Goal: Task Accomplishment & Management: Manage account settings

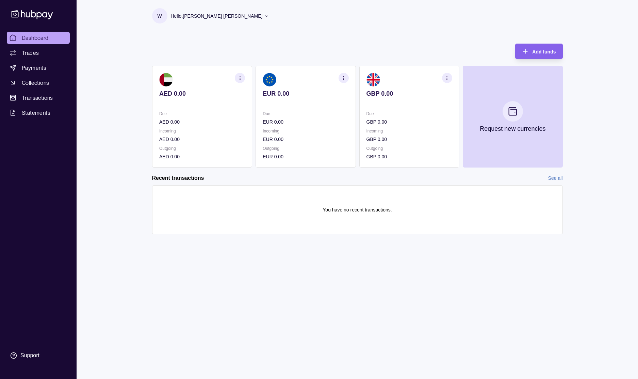
click at [112, 73] on div "Dashboard Trades Payments Collections Transactions Statements Support W Hello, …" at bounding box center [319, 189] width 638 height 379
click at [47, 38] on span "Dashboard" at bounding box center [35, 38] width 27 height 8
click at [41, 54] on link "Trades" at bounding box center [38, 53] width 63 height 12
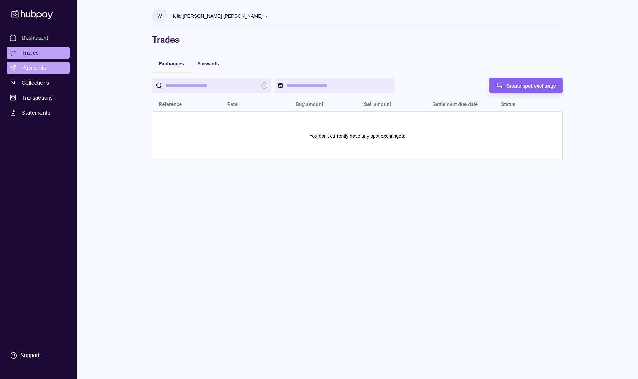
click at [40, 70] on span "Payments" at bounding box center [34, 68] width 25 height 8
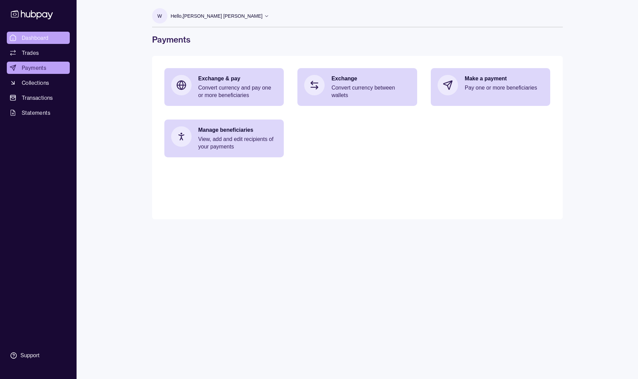
click at [44, 37] on span "Dashboard" at bounding box center [35, 38] width 27 height 8
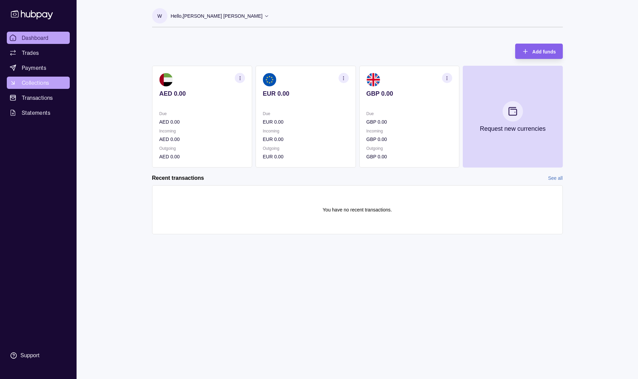
click at [40, 83] on span "Collections" at bounding box center [35, 83] width 27 height 8
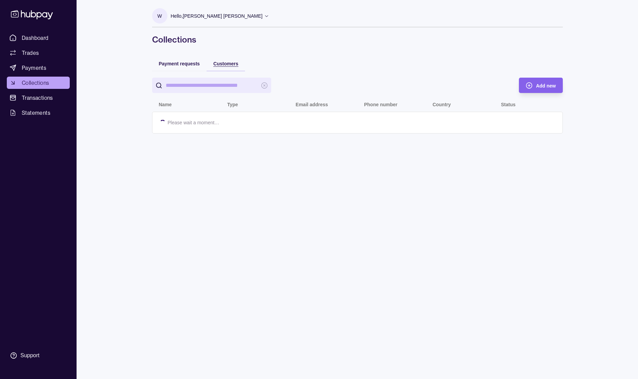
click at [233, 65] on span "Customers" at bounding box center [225, 63] width 25 height 5
click at [550, 86] on span "Add new" at bounding box center [546, 85] width 20 height 5
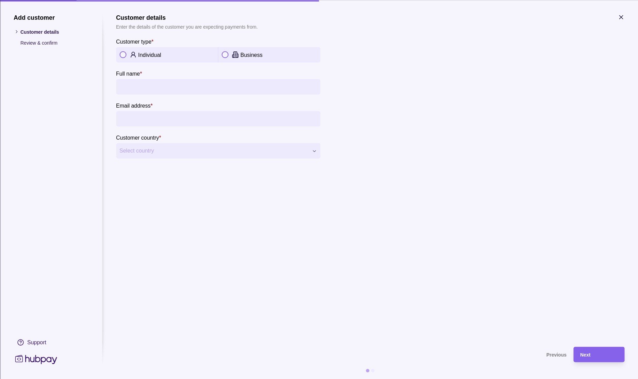
click at [227, 53] on button "button" at bounding box center [225, 54] width 7 height 7
click at [199, 153] on span "Select country" at bounding box center [213, 151] width 189 height 8
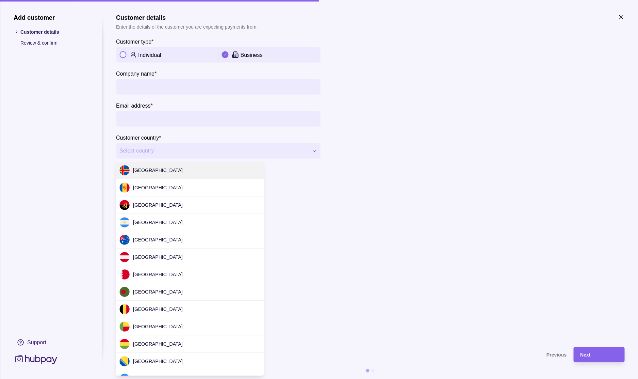
click at [210, 378] on div "**********" at bounding box center [319, 379] width 638 height 0
click at [208, 378] on div "**********" at bounding box center [319, 379] width 638 height 0
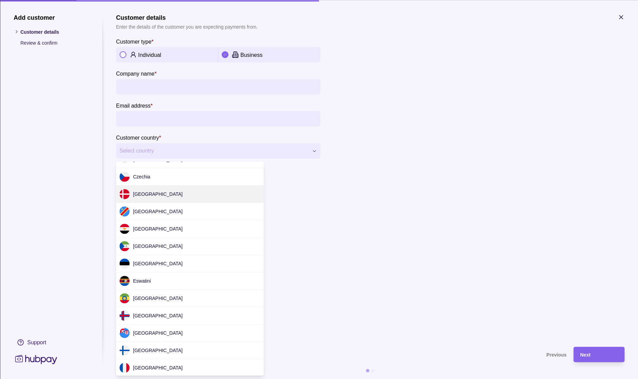
scroll to position [476, 0]
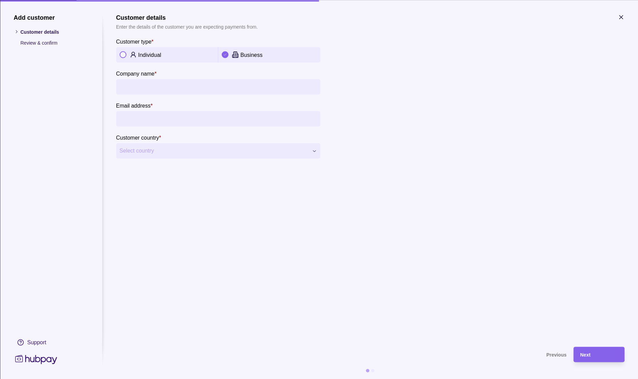
click at [158, 378] on div "**********" at bounding box center [319, 379] width 638 height 0
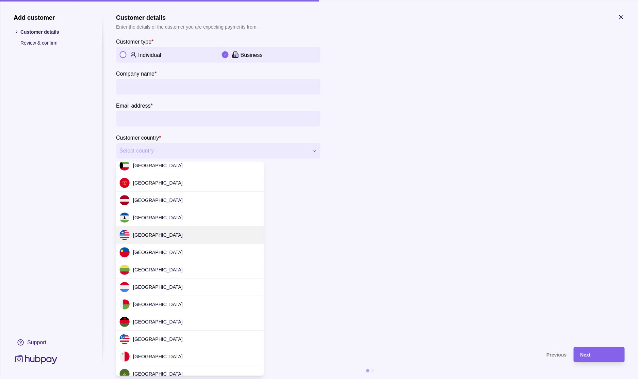
scroll to position [2037, 0]
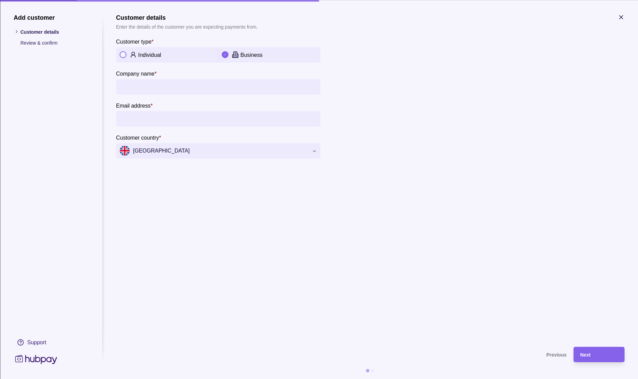
click at [210, 250] on section "**********" at bounding box center [370, 177] width 508 height 326
click at [174, 124] on input "Email address *" at bounding box center [217, 118] width 197 height 15
paste input "**********"
click at [153, 117] on input "**********" at bounding box center [217, 118] width 197 height 15
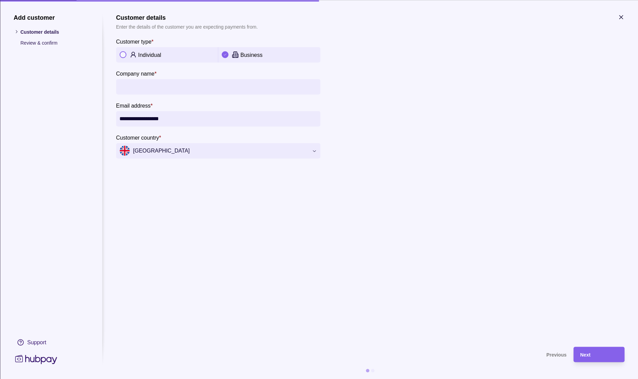
type input "**********"
click at [161, 90] on input "Company name *" at bounding box center [217, 86] width 197 height 15
paste input "******"
click at [118, 88] on div "******" at bounding box center [218, 86] width 204 height 15
click at [160, 85] on input "******" at bounding box center [217, 86] width 197 height 15
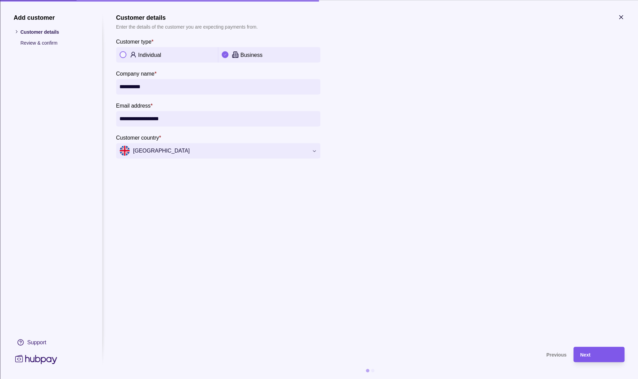
type input "**********"
click at [593, 356] on div "Next" at bounding box center [598, 354] width 37 height 8
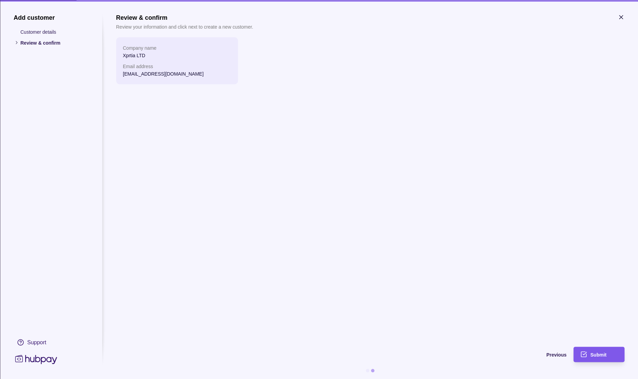
click at [588, 354] on div "Submit" at bounding box center [594, 353] width 48 height 15
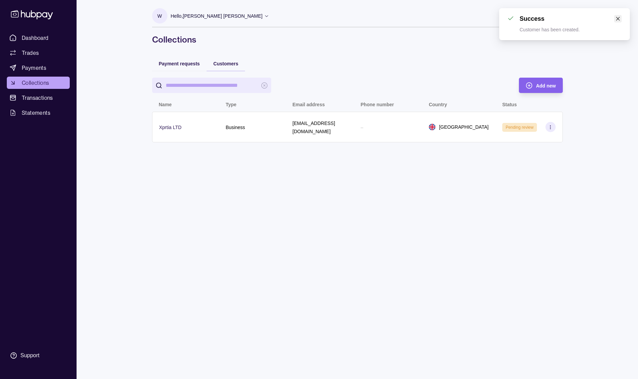
click at [618, 17] on icon "close" at bounding box center [618, 18] width 5 height 5
click at [164, 184] on div "W Hello, Waseem Shikh Ibrahim Scarlet Royal Marketing Managment LLC Account Ter…" at bounding box center [358, 189] width 438 height 379
click at [47, 99] on span "Transactions" at bounding box center [37, 98] width 31 height 8
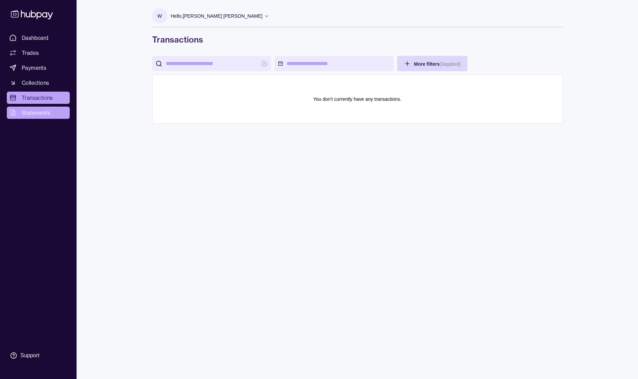
click at [36, 117] on link "Statements" at bounding box center [38, 113] width 63 height 12
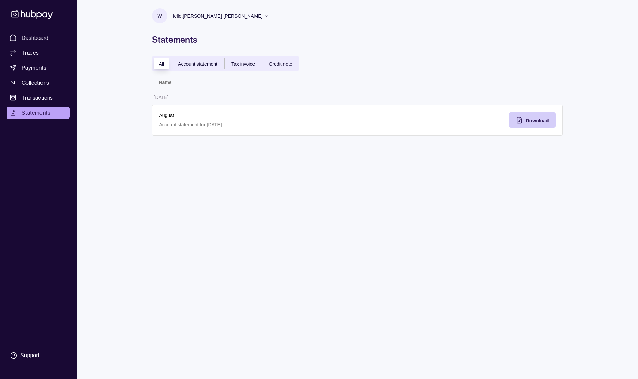
click at [533, 122] on span "Download" at bounding box center [537, 120] width 23 height 5
click at [36, 54] on span "Trades" at bounding box center [30, 53] width 17 height 8
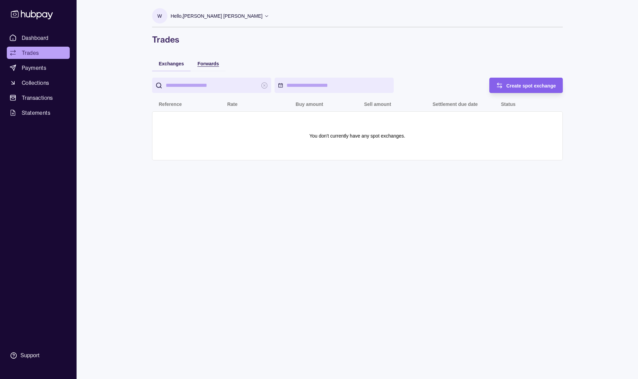
click at [208, 65] on span "Forwards" at bounding box center [207, 63] width 21 height 5
click at [176, 64] on span "Exchanges" at bounding box center [171, 63] width 25 height 5
click at [214, 16] on p "Hello, [PERSON_NAME] [PERSON_NAME]" at bounding box center [217, 15] width 92 height 7
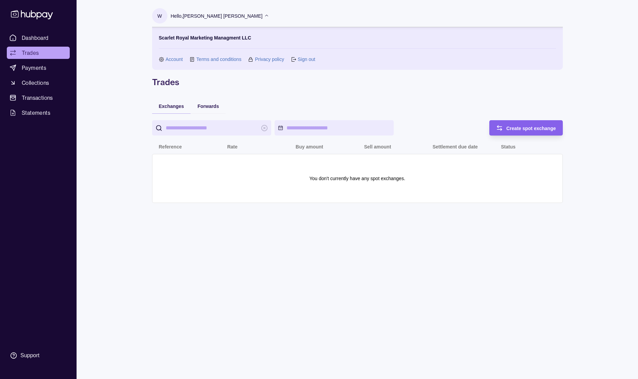
click at [176, 60] on link "Account" at bounding box center [174, 58] width 17 height 7
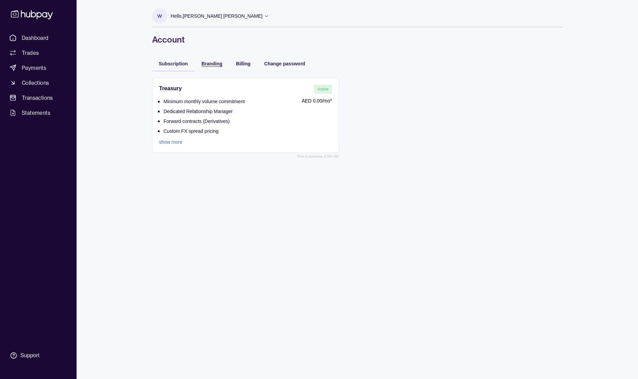
click at [220, 61] on div "Branding" at bounding box center [211, 63] width 21 height 8
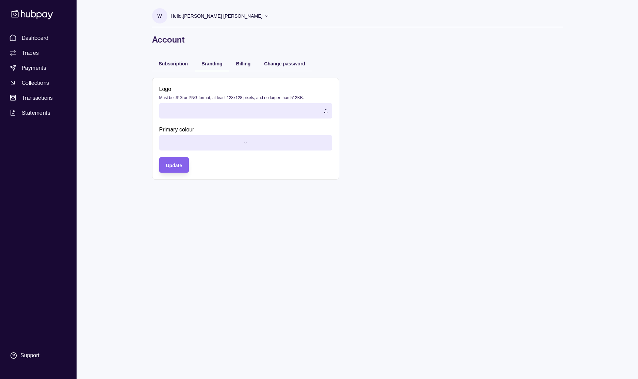
click at [319, 109] on label at bounding box center [245, 110] width 173 height 15
click at [253, 143] on html "Dashboard Trades Payments Collections Transactions Statements Support W Hello, …" at bounding box center [319, 189] width 638 height 379
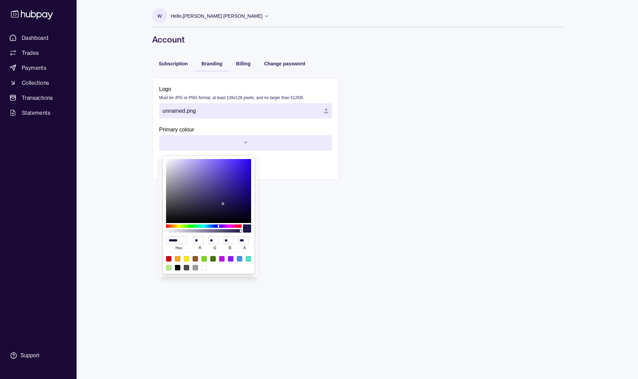
click at [324, 225] on html "Dashboard Trades Payments Collections Transactions Statements Support W Hello, …" at bounding box center [319, 189] width 638 height 379
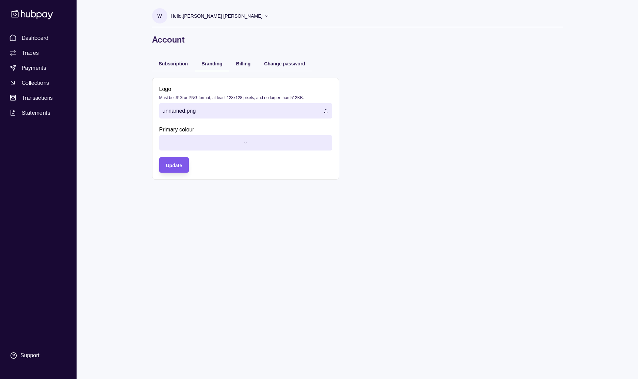
click at [172, 168] on span "Update" at bounding box center [174, 165] width 16 height 5
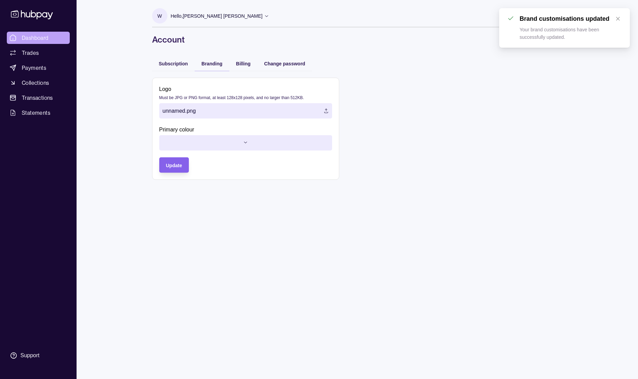
click at [36, 36] on span "Dashboard" at bounding box center [35, 38] width 27 height 8
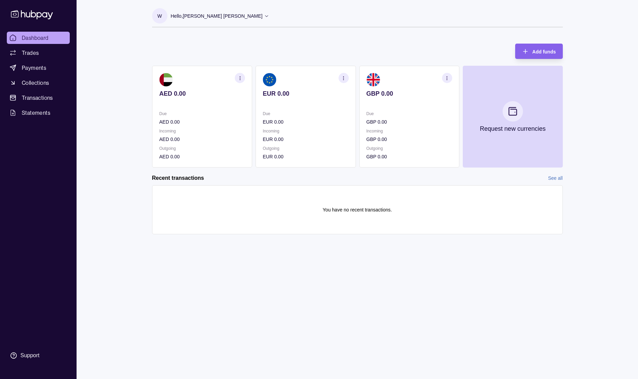
click at [213, 14] on p "Hello, [PERSON_NAME] [PERSON_NAME]" at bounding box center [217, 15] width 92 height 7
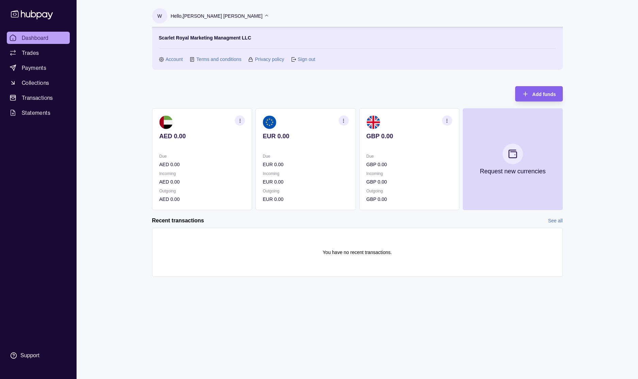
click at [162, 62] on section "Account" at bounding box center [171, 58] width 24 height 7
click at [174, 61] on link "Account" at bounding box center [174, 58] width 17 height 7
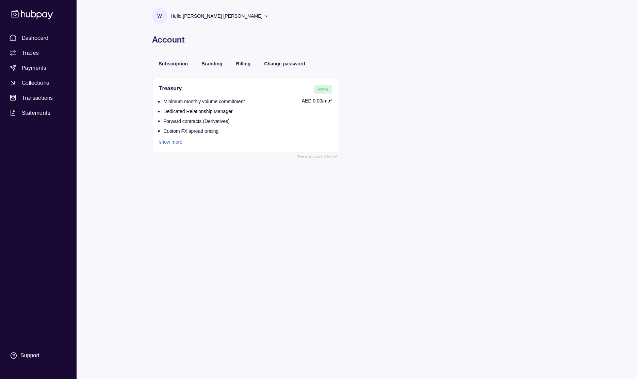
click at [243, 67] on div "Billing" at bounding box center [243, 63] width 28 height 15
click at [243, 65] on span "Billing" at bounding box center [243, 63] width 15 height 5
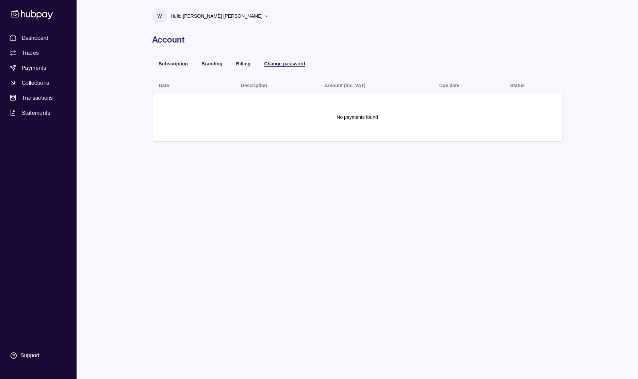
click at [280, 62] on span "Change password" at bounding box center [284, 63] width 41 height 5
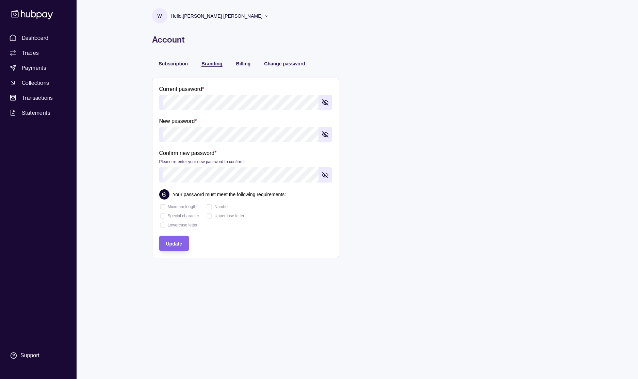
click at [209, 61] on span "Branding" at bounding box center [211, 63] width 21 height 5
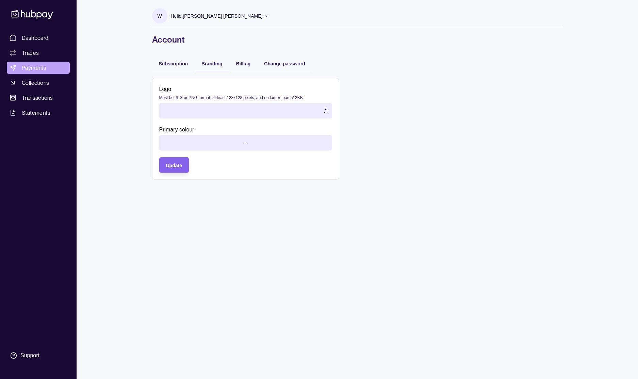
click at [43, 68] on span "Payments" at bounding box center [34, 68] width 25 height 8
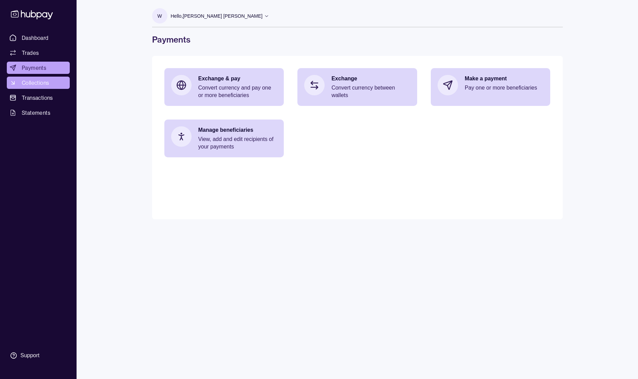
click at [36, 83] on span "Collections" at bounding box center [35, 83] width 27 height 8
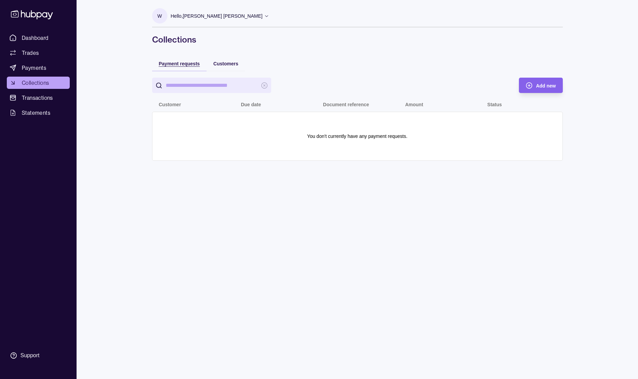
click at [177, 64] on span "Payment requests" at bounding box center [179, 63] width 41 height 5
click at [229, 63] on span "Customers" at bounding box center [225, 63] width 25 height 5
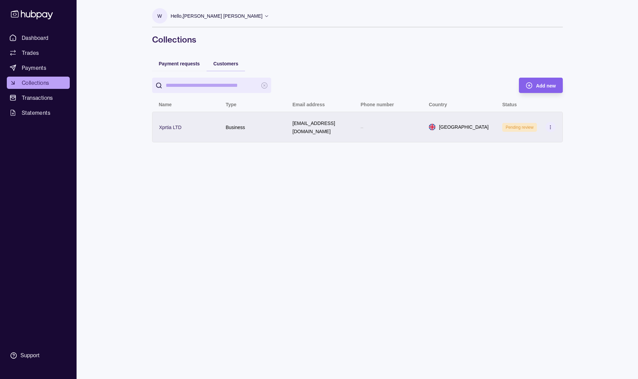
click at [552, 127] on section at bounding box center [551, 127] width 10 height 10
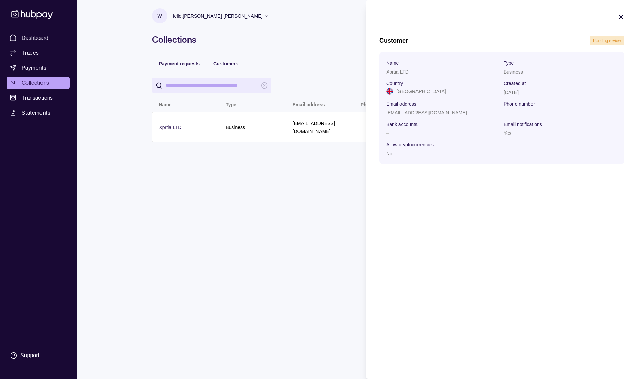
click at [625, 17] on section "Customer Pending review Name Xprtia LTD Type Business Country United Kingdom Cr…" at bounding box center [502, 89] width 272 height 178
click at [620, 17] on icon "button" at bounding box center [620, 16] width 3 height 3
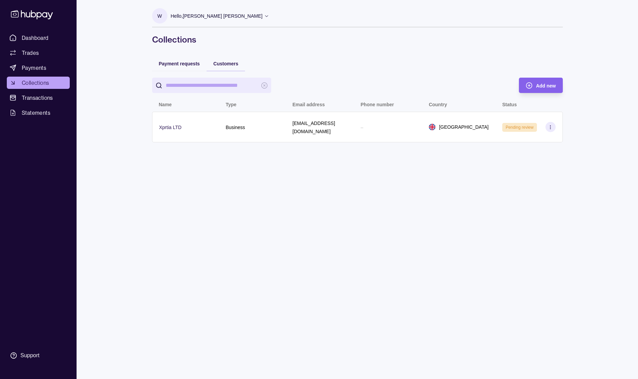
click at [362, 184] on div "W Hello, Waseem Shikh Ibrahim Scarlet Royal Marketing Managment LLC Account Ter…" at bounding box center [358, 189] width 438 height 379
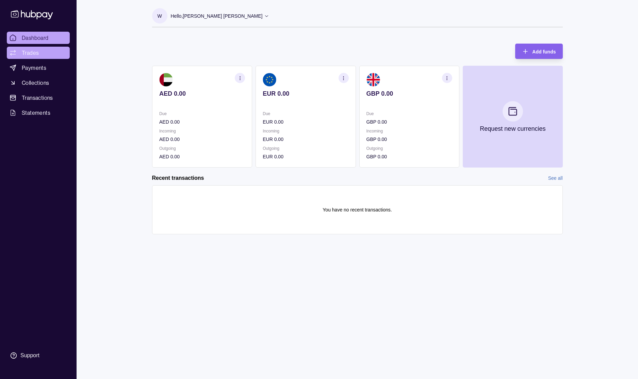
click at [36, 51] on span "Trades" at bounding box center [30, 53] width 17 height 8
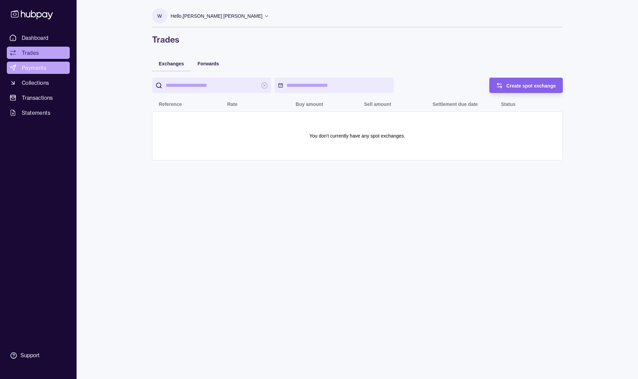
click at [47, 69] on link "Payments" at bounding box center [38, 68] width 63 height 12
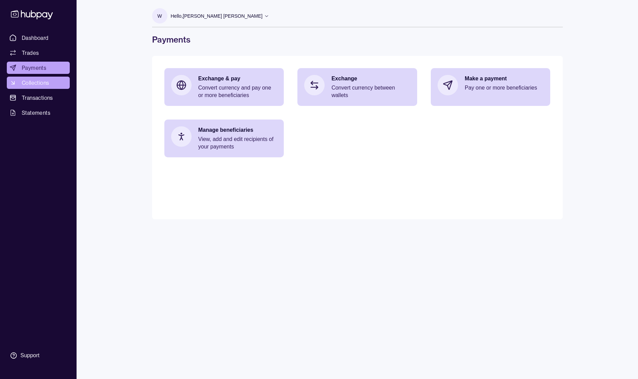
click at [47, 83] on span "Collections" at bounding box center [35, 83] width 27 height 8
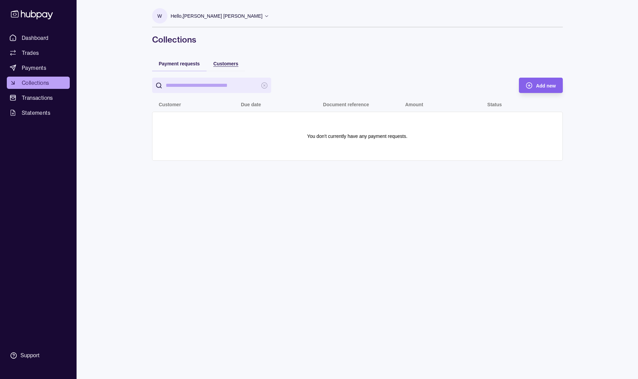
click at [227, 65] on span "Customers" at bounding box center [225, 63] width 25 height 5
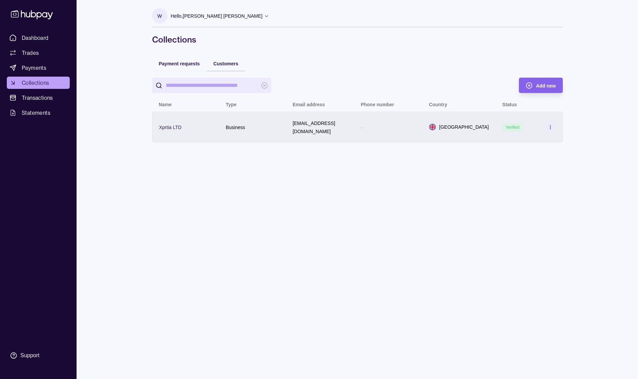
click at [534, 125] on div "Verified" at bounding box center [528, 127] width 53 height 10
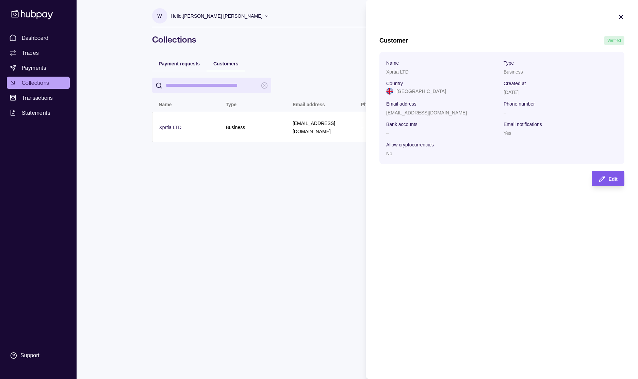
click at [617, 182] on div "Edit" at bounding box center [613, 179] width 9 height 8
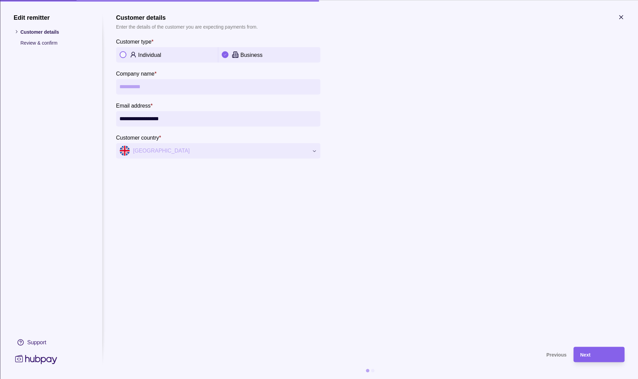
click at [44, 44] on p "Review & confirm" at bounding box center [54, 42] width 68 height 7
click at [624, 20] on icon "button" at bounding box center [621, 17] width 7 height 7
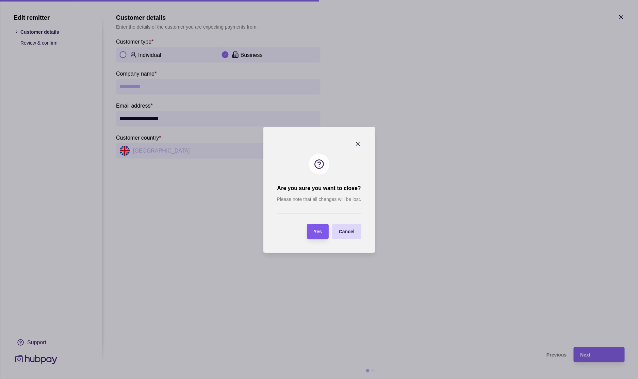
click at [323, 231] on section "Yes" at bounding box center [318, 231] width 22 height 15
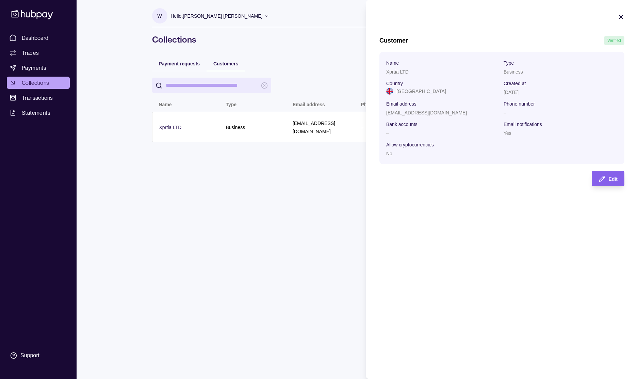
click at [622, 17] on icon "button" at bounding box center [621, 17] width 7 height 7
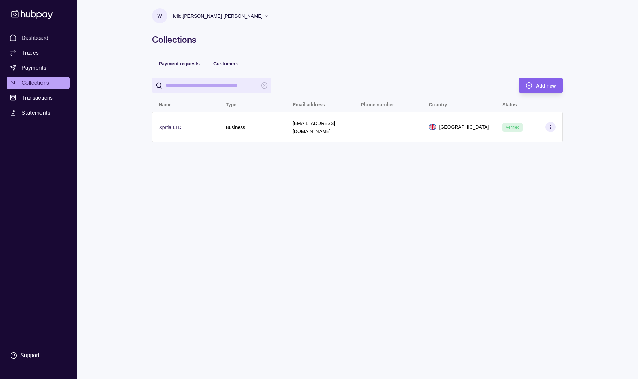
click at [240, 190] on div "W Hello, Waseem Shikh Ibrahim Scarlet Royal Marketing Managment LLC Account Ter…" at bounding box center [358, 189] width 438 height 379
click at [20, 31] on div "Dashboard Trades Payments Collections Transactions Statements Support" at bounding box center [38, 189] width 77 height 379
click at [21, 43] on link "Dashboard" at bounding box center [38, 38] width 63 height 12
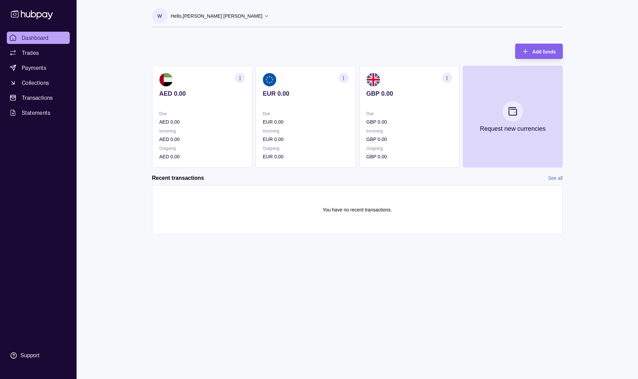
click at [51, 35] on link "Dashboard" at bounding box center [38, 38] width 63 height 12
click at [264, 16] on icon at bounding box center [266, 15] width 5 height 5
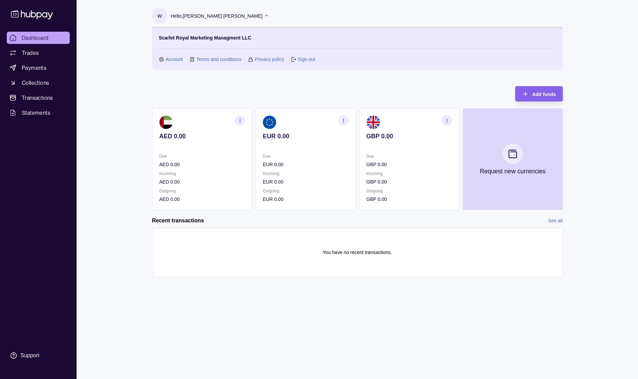
click at [225, 59] on link "Terms and conditions" at bounding box center [218, 58] width 45 height 7
click at [267, 61] on link "Privacy policy" at bounding box center [269, 58] width 29 height 7
click at [173, 61] on link "Account" at bounding box center [174, 58] width 17 height 7
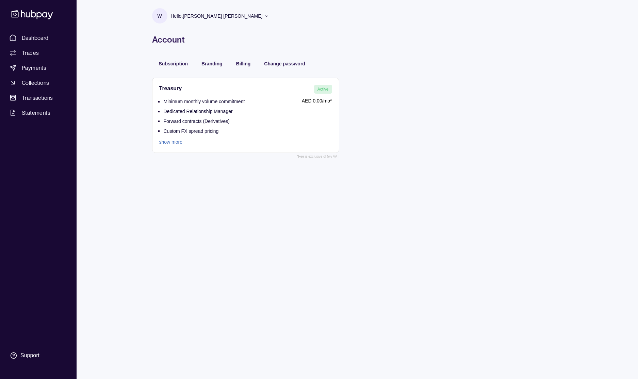
click at [174, 145] on link "show more" at bounding box center [202, 141] width 86 height 7
drag, startPoint x: 204, startPoint y: 179, endPoint x: 207, endPoint y: 143, distance: 35.6
click at [204, 178] on div "W Hello, [PERSON_NAME] [PERSON_NAME] Royal Marketing Managment LLC Account Term…" at bounding box center [358, 189] width 438 height 379
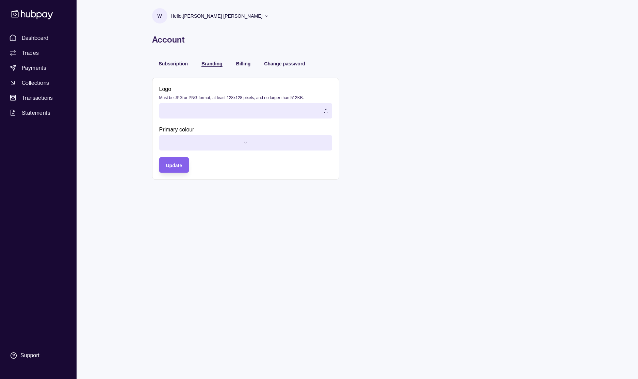
click at [209, 64] on span "Branding" at bounding box center [211, 63] width 21 height 5
click at [243, 65] on span "Billing" at bounding box center [243, 63] width 15 height 5
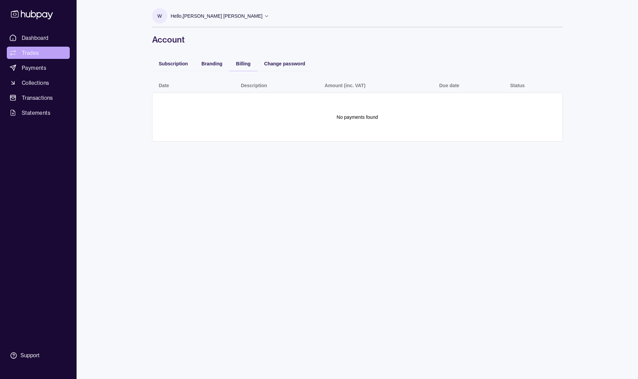
click at [40, 51] on link "Trades" at bounding box center [38, 53] width 63 height 12
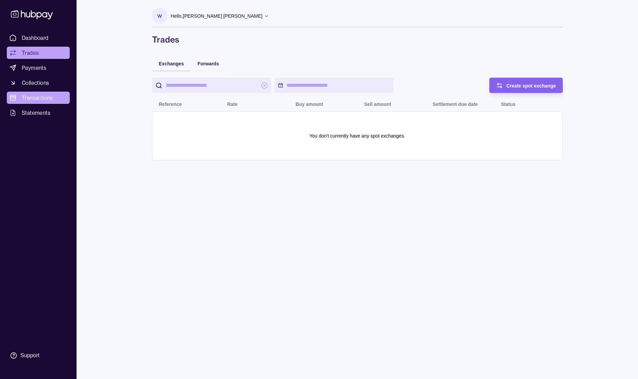
click at [42, 100] on span "Transactions" at bounding box center [37, 98] width 31 height 8
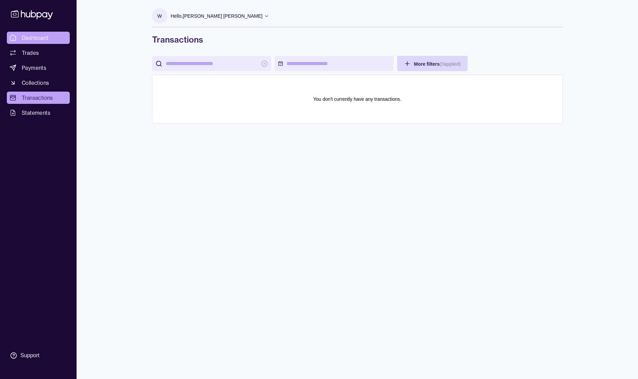
click at [38, 42] on link "Dashboard" at bounding box center [38, 38] width 63 height 12
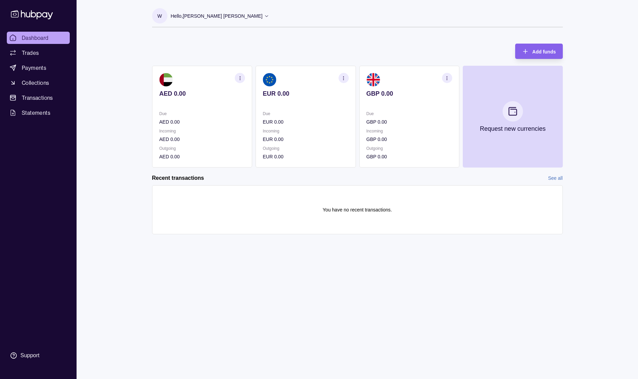
click at [241, 79] on icon "button" at bounding box center [239, 78] width 5 height 5
click at [198, 96] on link "View account details" at bounding box center [192, 94] width 43 height 7
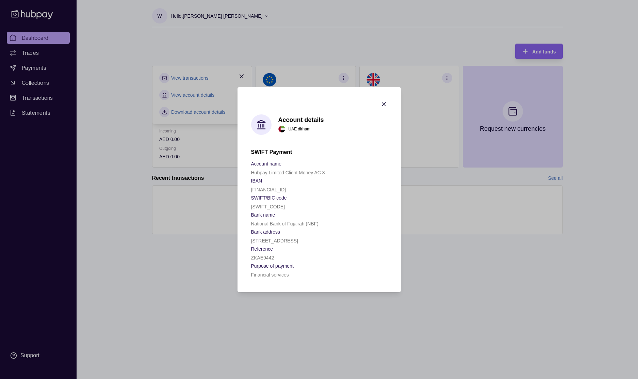
click at [383, 105] on icon "button" at bounding box center [383, 104] width 7 height 7
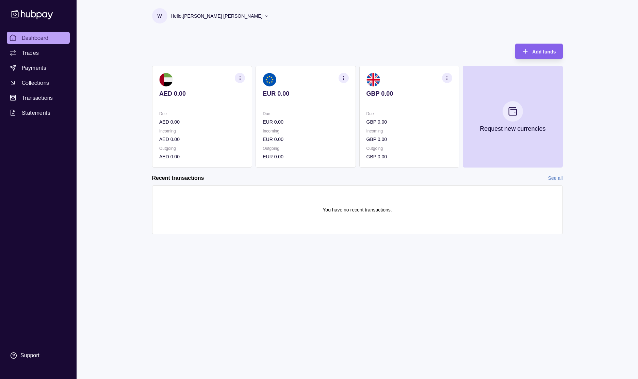
click at [242, 78] on icon "button" at bounding box center [239, 78] width 5 height 5
click at [198, 76] on link "View transactions" at bounding box center [189, 77] width 37 height 7
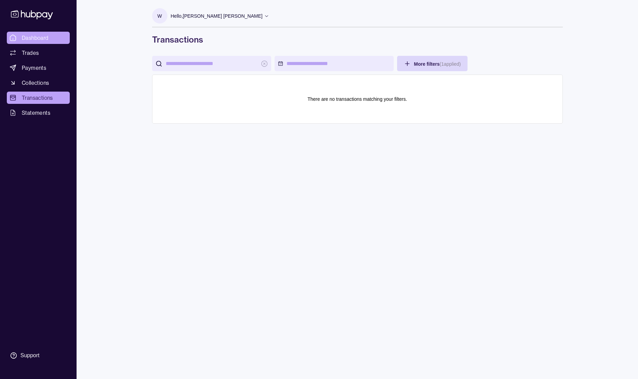
click at [43, 39] on span "Dashboard" at bounding box center [35, 38] width 27 height 8
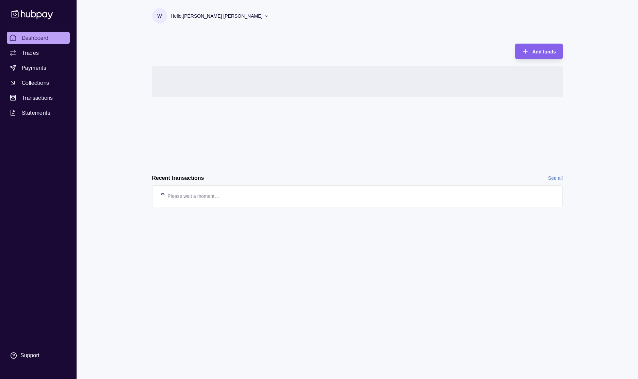
click at [223, 14] on p "Hello, [PERSON_NAME] [PERSON_NAME]" at bounding box center [217, 15] width 92 height 7
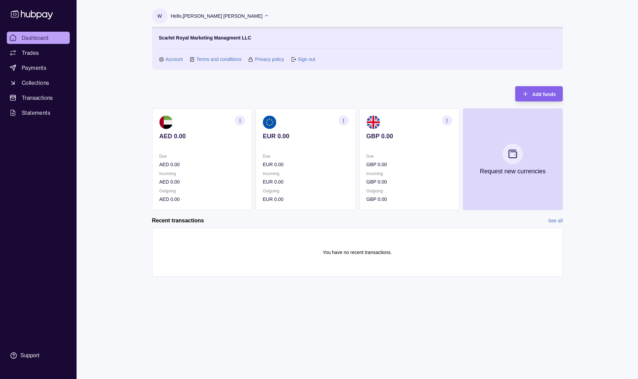
click at [175, 61] on link "Account" at bounding box center [174, 58] width 17 height 7
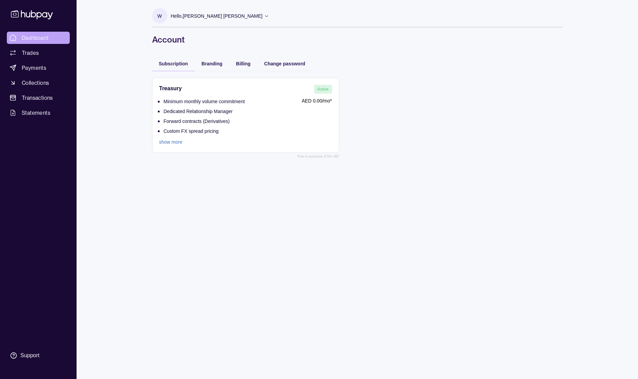
click at [36, 39] on span "Dashboard" at bounding box center [35, 38] width 27 height 8
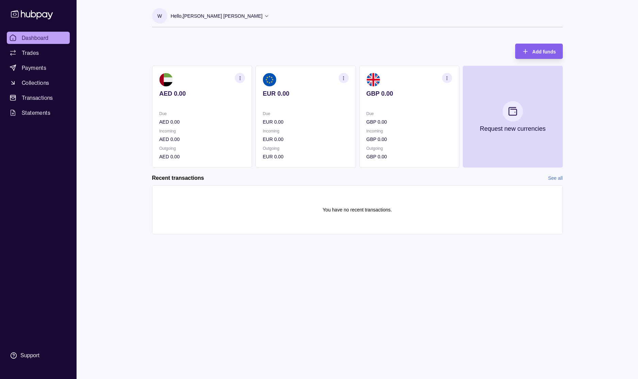
click at [241, 79] on icon "button" at bounding box center [239, 78] width 5 height 5
click at [205, 97] on link "View account details" at bounding box center [192, 94] width 43 height 7
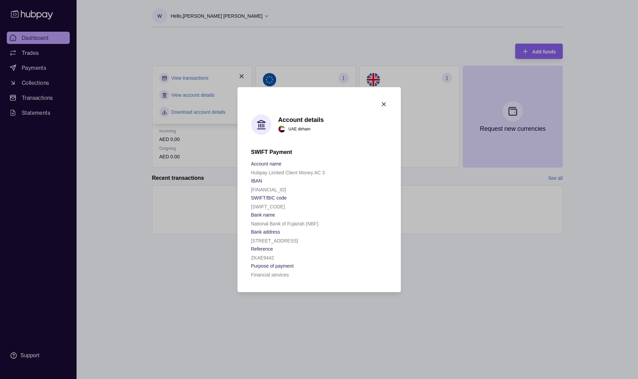
click at [384, 106] on icon "button" at bounding box center [383, 104] width 7 height 7
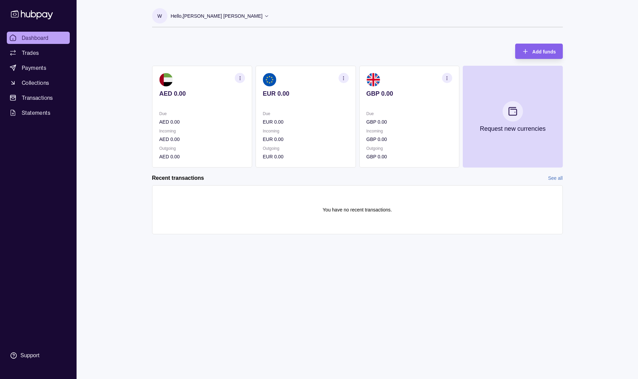
click at [236, 78] on section "button" at bounding box center [240, 78] width 10 height 10
click at [200, 98] on link "View account details" at bounding box center [192, 94] width 43 height 7
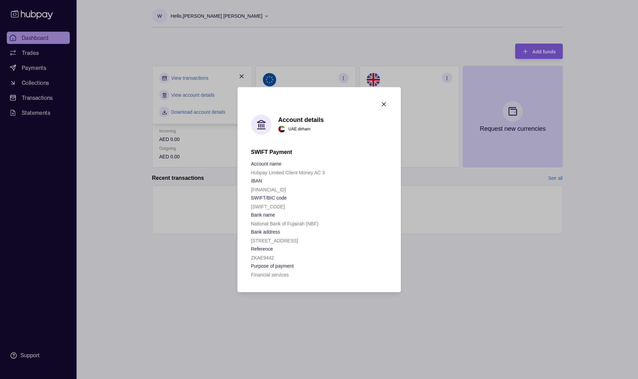
drag, startPoint x: 252, startPoint y: 189, endPoint x: 342, endPoint y: 190, distance: 90.9
click at [342, 190] on div "[FINANCIAL_ID]" at bounding box center [319, 189] width 136 height 8
click at [385, 103] on icon "button" at bounding box center [383, 104] width 7 height 7
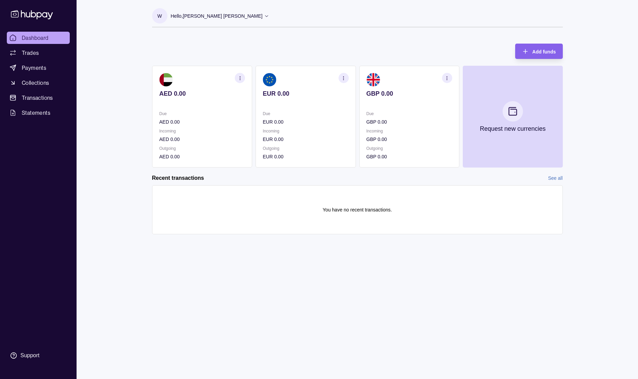
click at [323, 53] on div "Add funds AED 0.00 Due AED 0.00 Incoming AED 0.00 Outgoing AED 0.00 EUR 0.00 Du…" at bounding box center [357, 102] width 411 height 131
click at [270, 37] on div "Add funds AED 0.00 Due AED 0.00 Incoming AED 0.00 Outgoing AED 0.00 EUR 0.00 Du…" at bounding box center [357, 102] width 411 height 131
